Goal: Transaction & Acquisition: Register for event/course

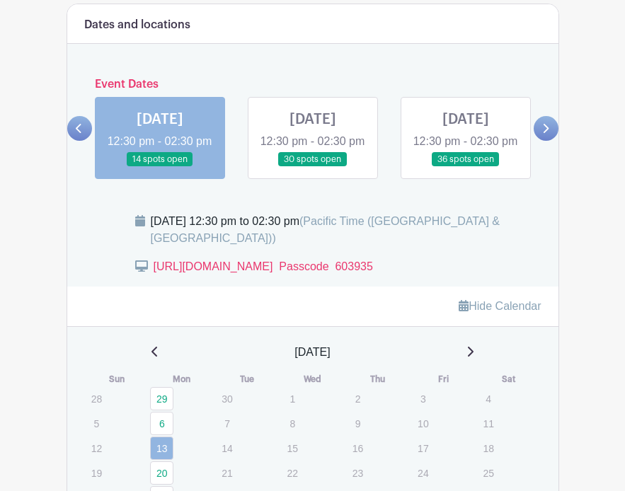
scroll to position [761, 0]
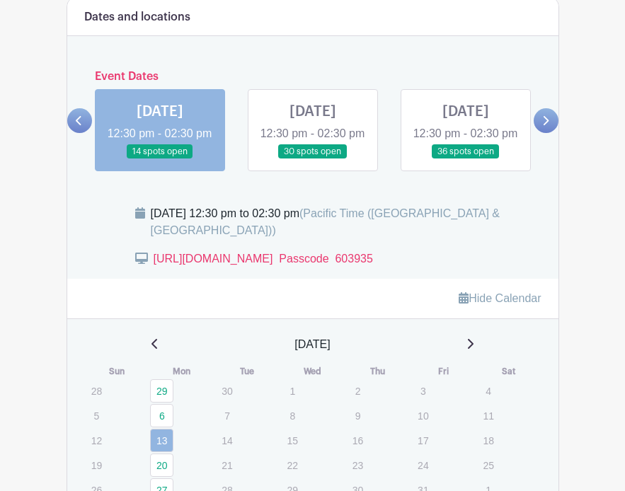
click at [313, 159] on link at bounding box center [313, 159] width 0 height 0
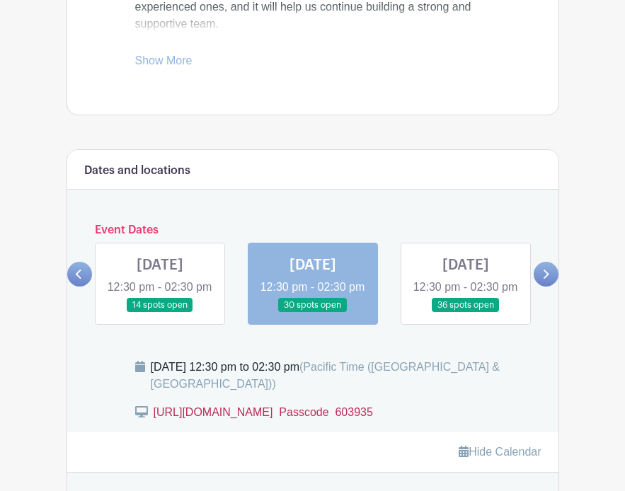
scroll to position [611, 0]
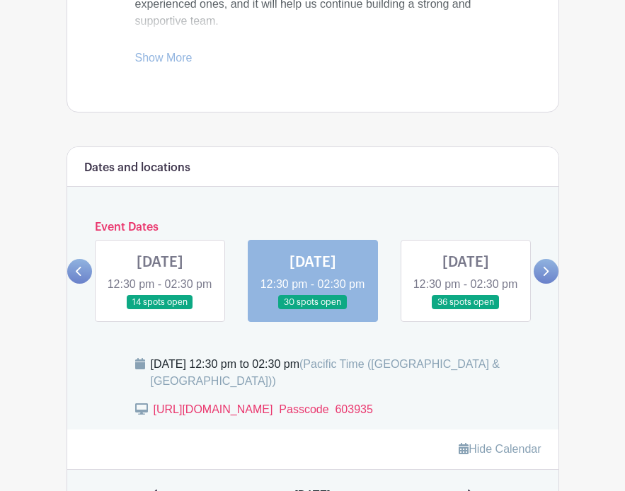
click at [466, 310] on link at bounding box center [466, 310] width 0 height 0
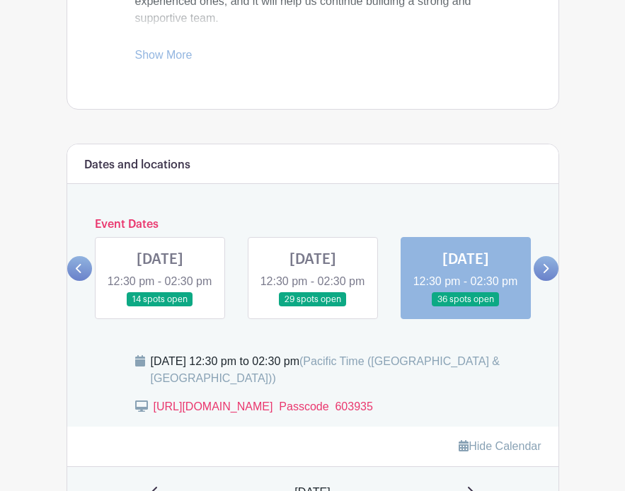
scroll to position [630, 0]
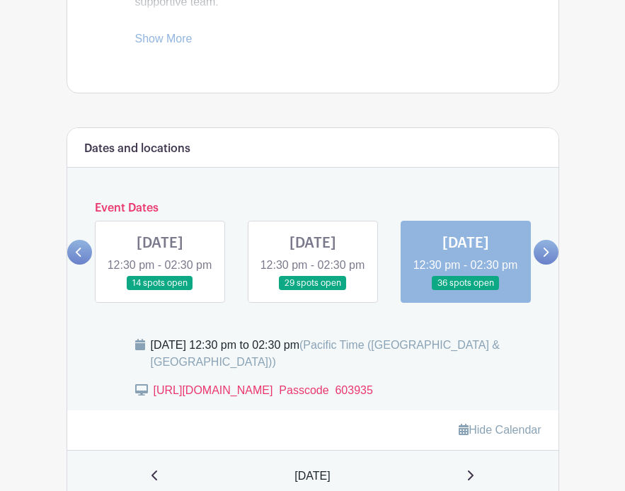
click at [545, 258] on icon at bounding box center [545, 252] width 6 height 11
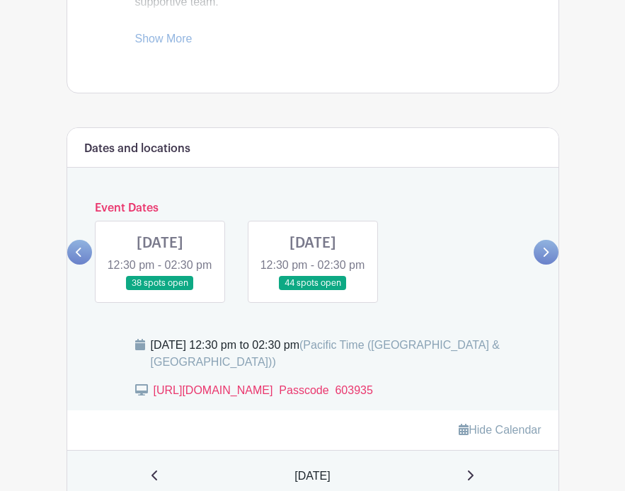
click at [160, 291] on link at bounding box center [160, 291] width 0 height 0
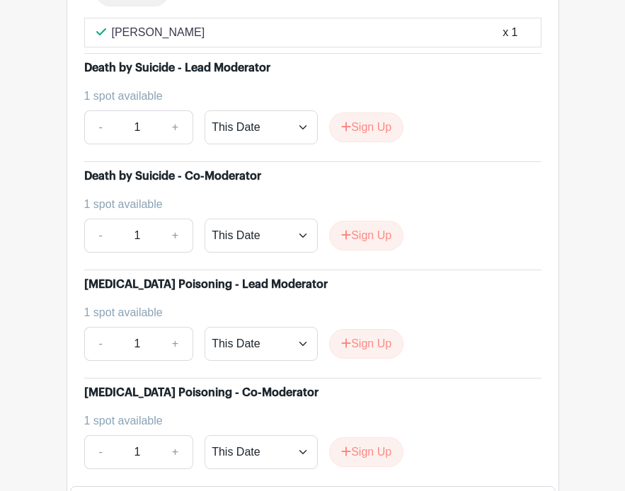
scroll to position [4327, 0]
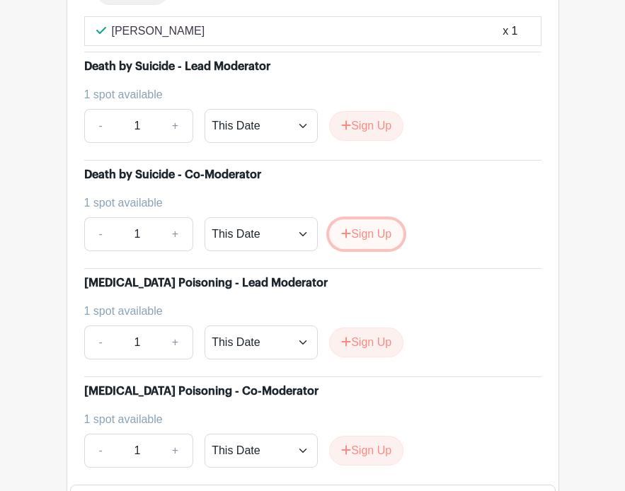
click at [374, 249] on button "Sign Up" at bounding box center [366, 234] width 74 height 30
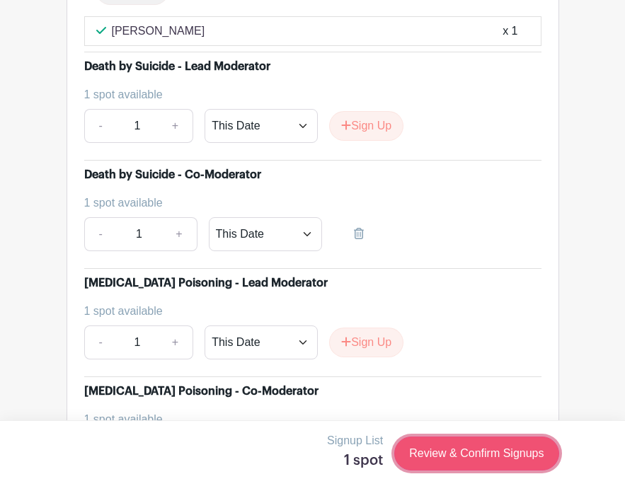
click at [459, 457] on link "Review & Confirm Signups" at bounding box center [476, 454] width 164 height 34
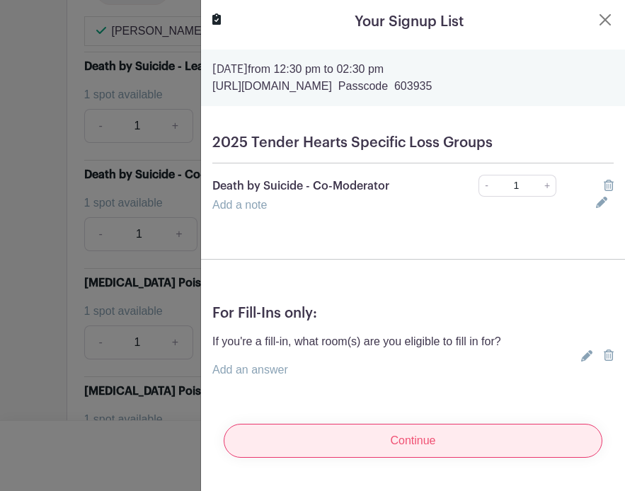
click at [438, 444] on input "Continue" at bounding box center [413, 441] width 379 height 34
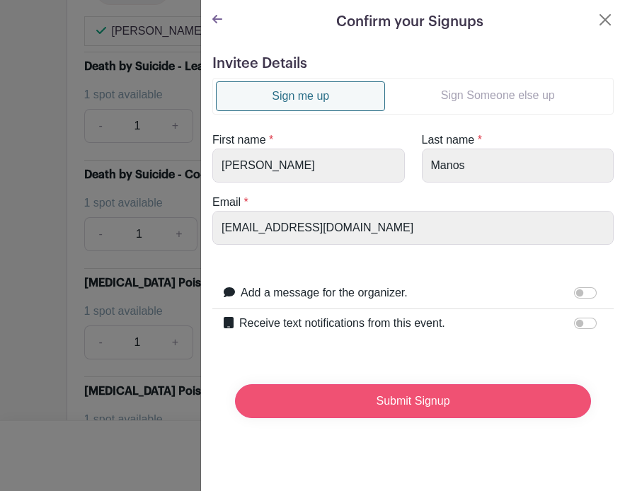
click at [423, 401] on input "Submit Signup" at bounding box center [413, 401] width 356 height 34
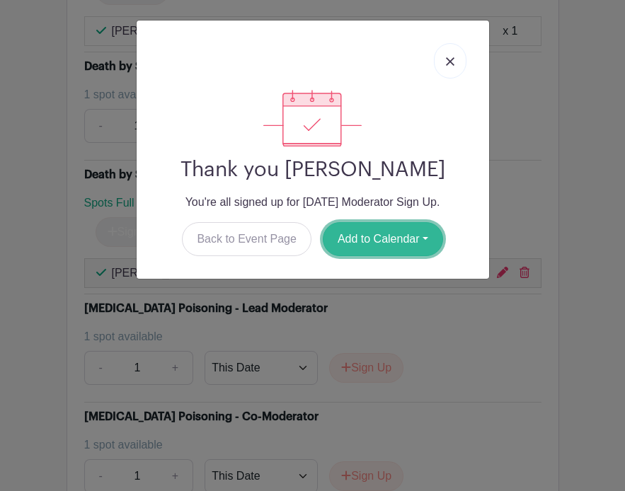
click at [375, 235] on button "Add to Calendar" at bounding box center [383, 239] width 120 height 34
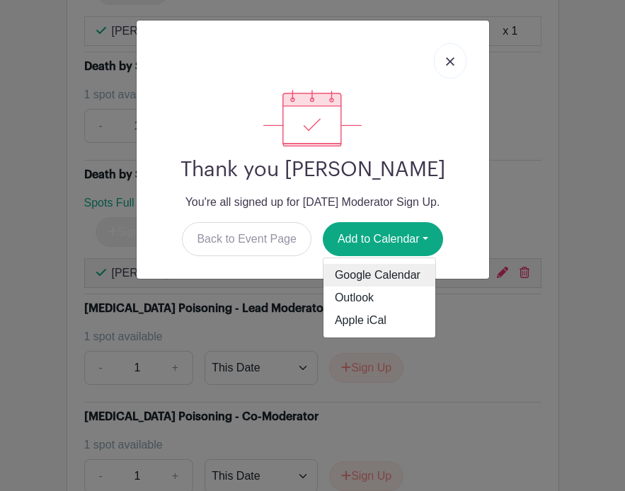
click at [335, 277] on link "Google Calendar" at bounding box center [379, 275] width 112 height 23
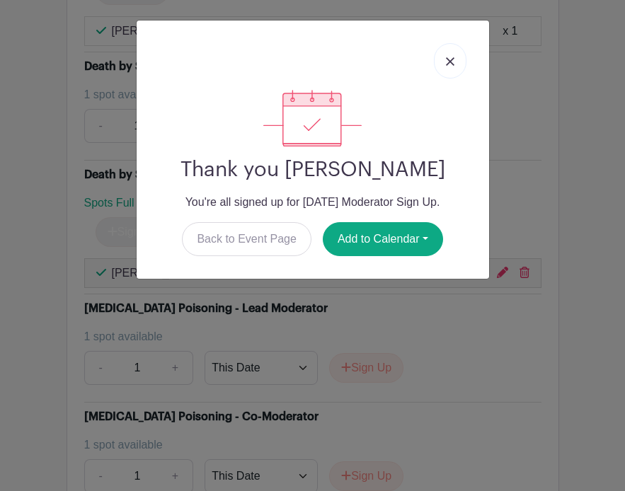
click at [454, 59] on img at bounding box center [450, 61] width 8 height 8
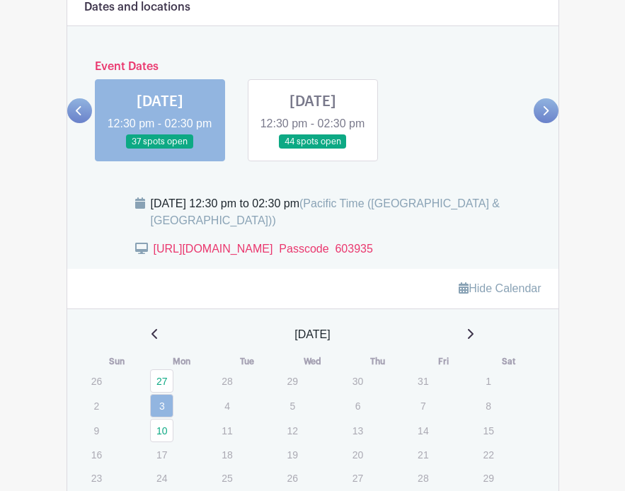
scroll to position [797, 0]
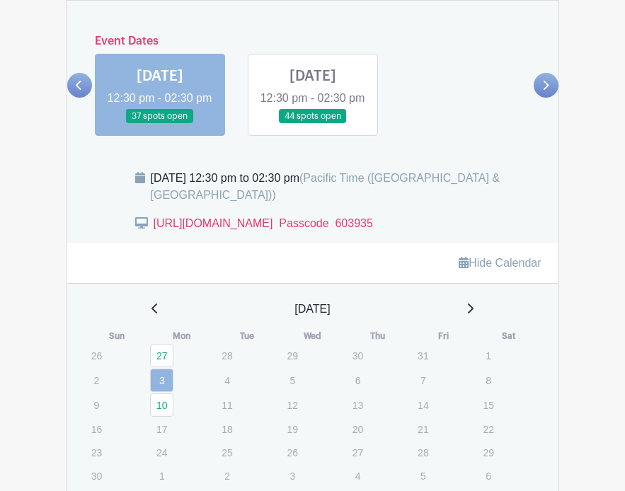
click at [313, 124] on link at bounding box center [313, 124] width 0 height 0
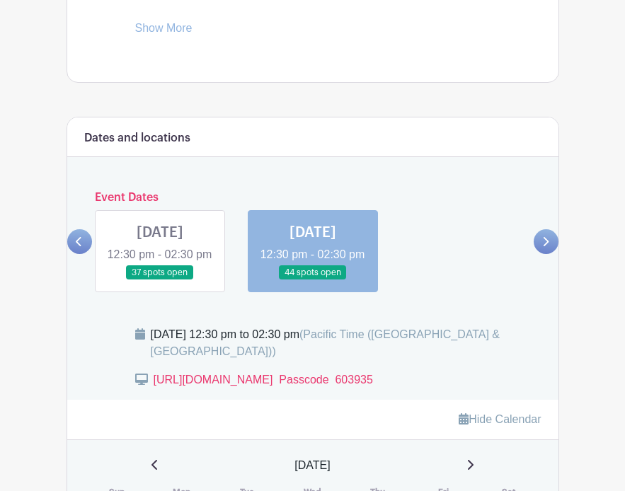
scroll to position [642, 0]
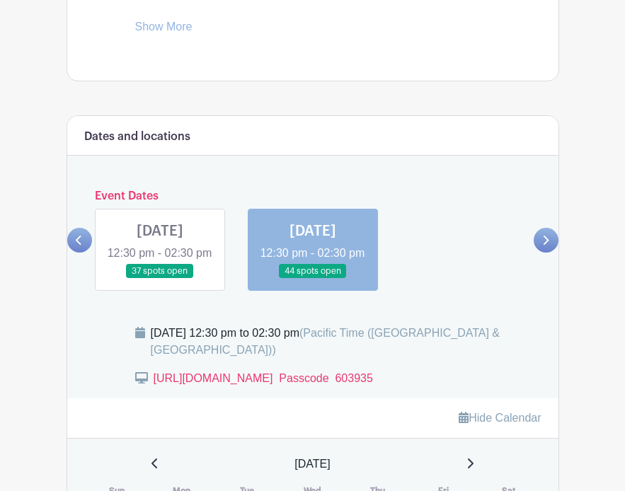
click at [546, 245] on icon at bounding box center [546, 240] width 6 height 9
click at [160, 279] on link at bounding box center [160, 279] width 0 height 0
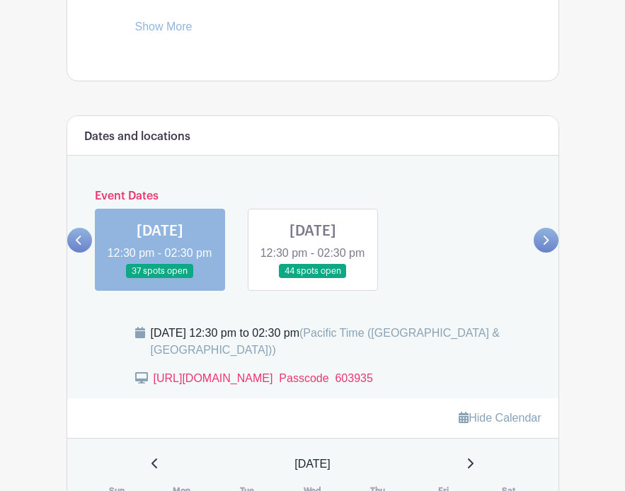
click at [160, 279] on link at bounding box center [160, 279] width 0 height 0
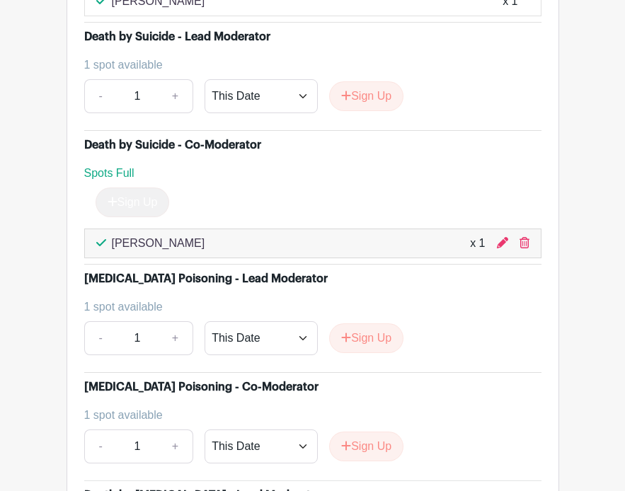
scroll to position [4358, 0]
